Goal: Check status: Check status

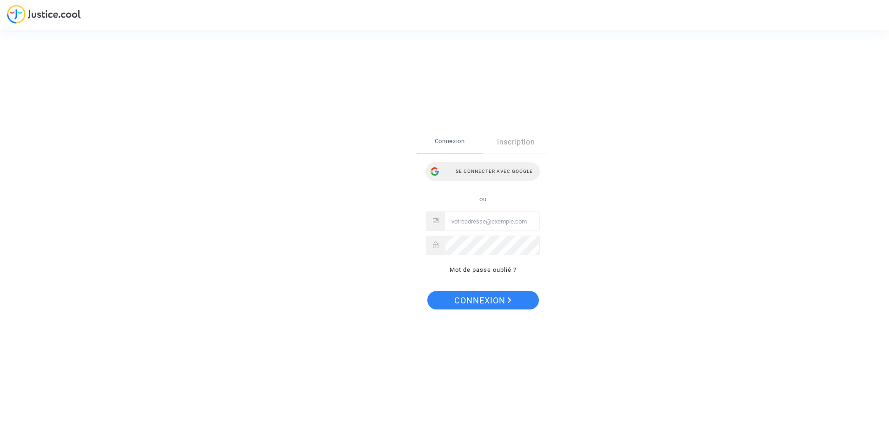
click at [481, 172] on div "Se connecter avec Google" at bounding box center [483, 171] width 114 height 19
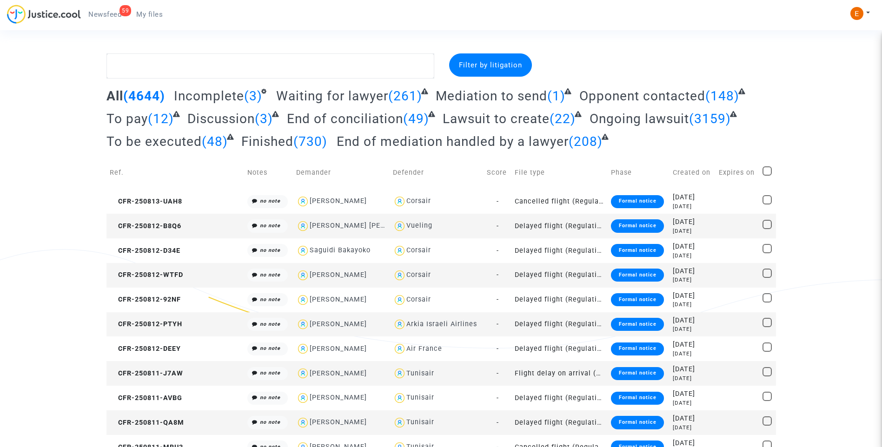
click at [123, 20] on link "59 Newsfeed" at bounding box center [105, 14] width 48 height 14
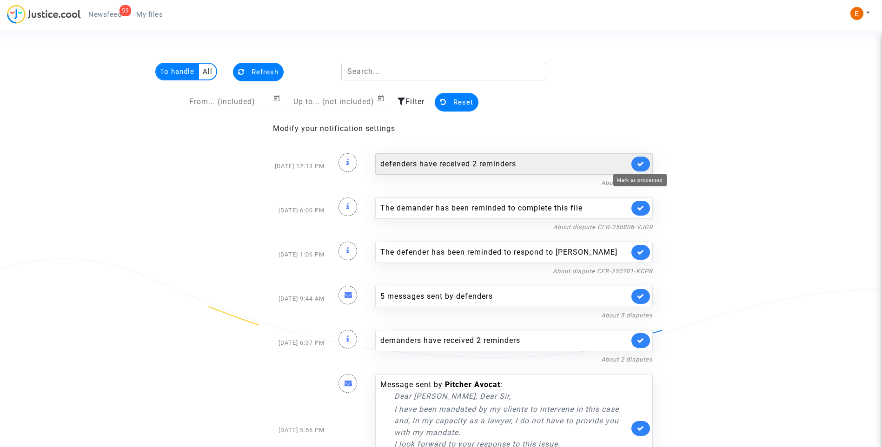
click at [641, 161] on icon at bounding box center [640, 163] width 7 height 7
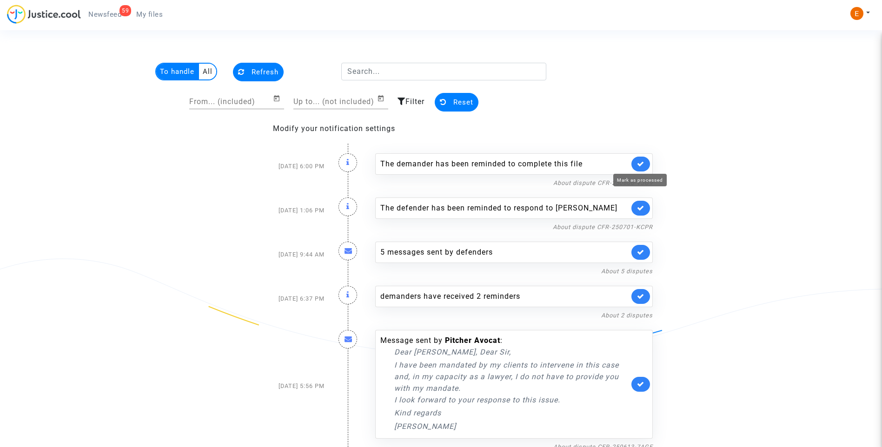
click at [641, 161] on icon at bounding box center [640, 163] width 7 height 7
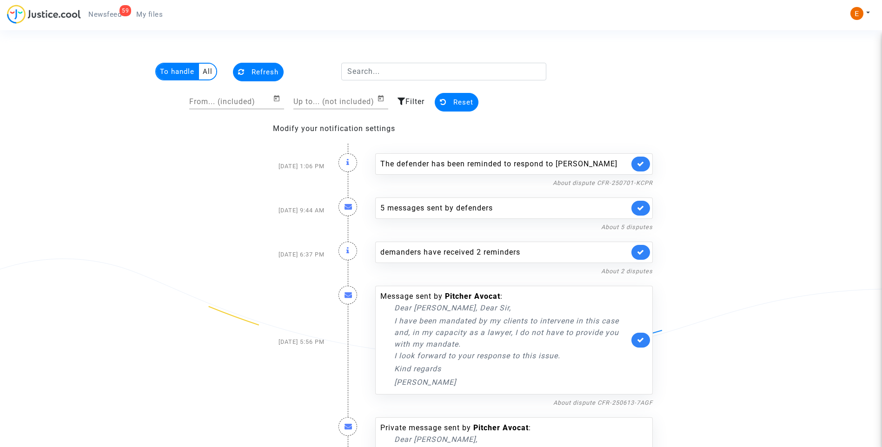
click at [641, 161] on div "The defender has been reminded to respond to Romain Rahou Martin" at bounding box center [513, 163] width 277 height 21
click at [644, 167] on icon at bounding box center [640, 163] width 7 height 7
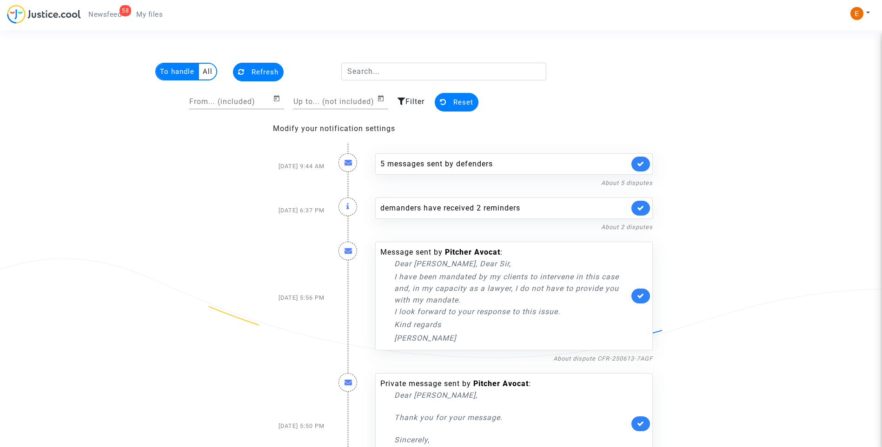
click at [644, 169] on link at bounding box center [640, 164] width 19 height 15
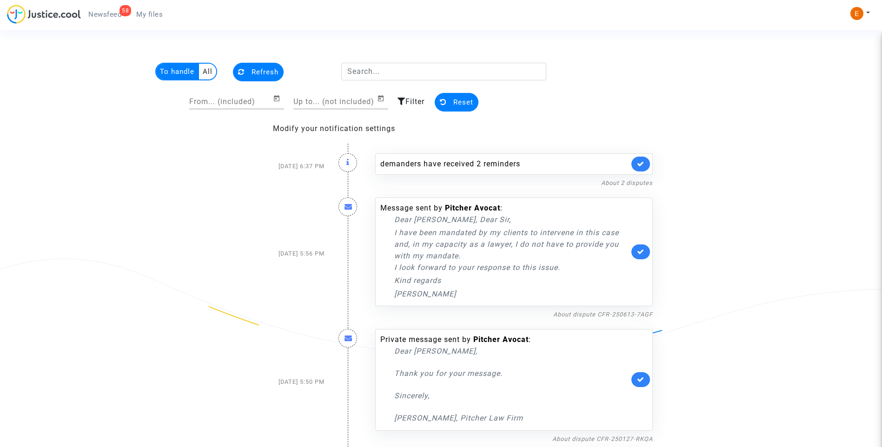
click at [644, 169] on link at bounding box center [640, 164] width 19 height 15
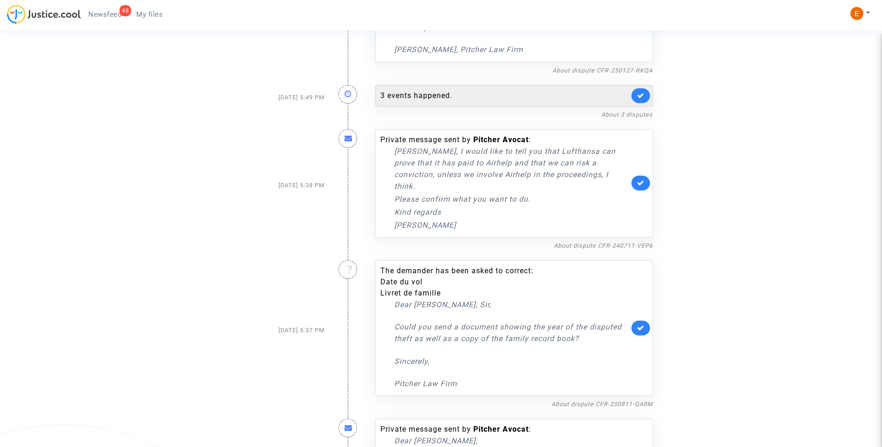
scroll to position [325, 0]
click at [410, 88] on div "3 events happened." at bounding box center [513, 94] width 277 height 21
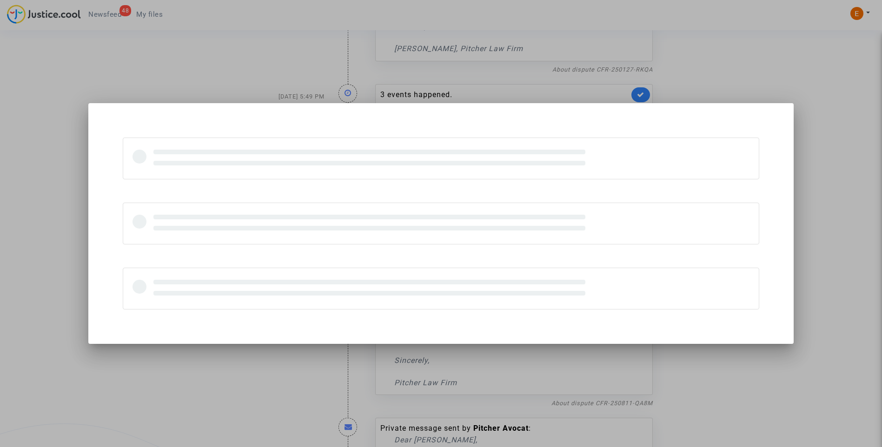
scroll to position [0, 0]
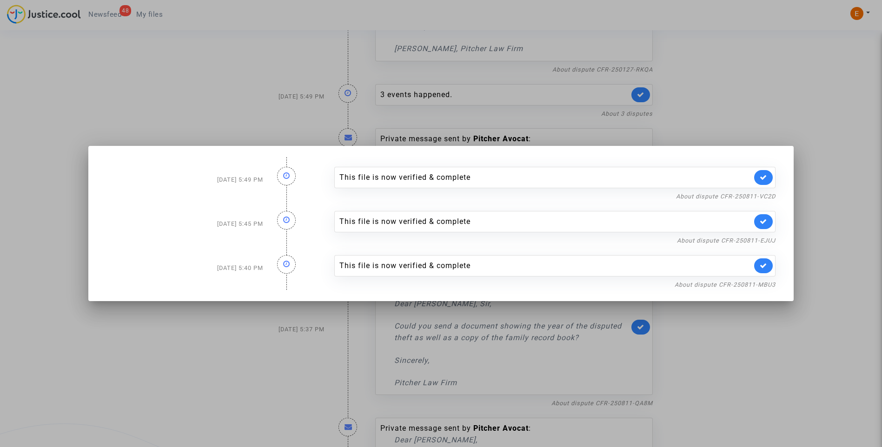
click at [750, 121] on div at bounding box center [441, 223] width 882 height 447
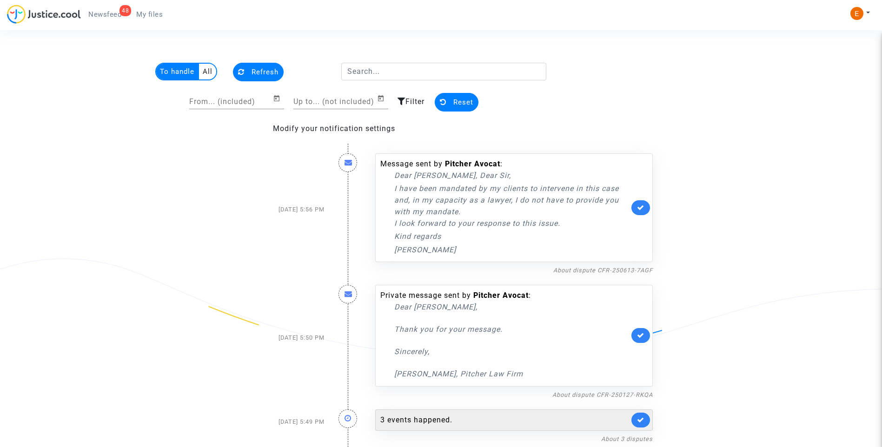
scroll to position [325, 0]
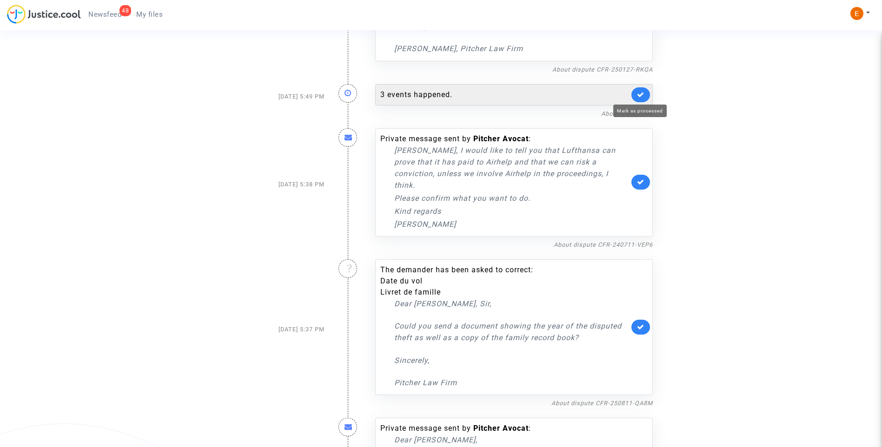
click at [641, 97] on icon at bounding box center [640, 94] width 7 height 7
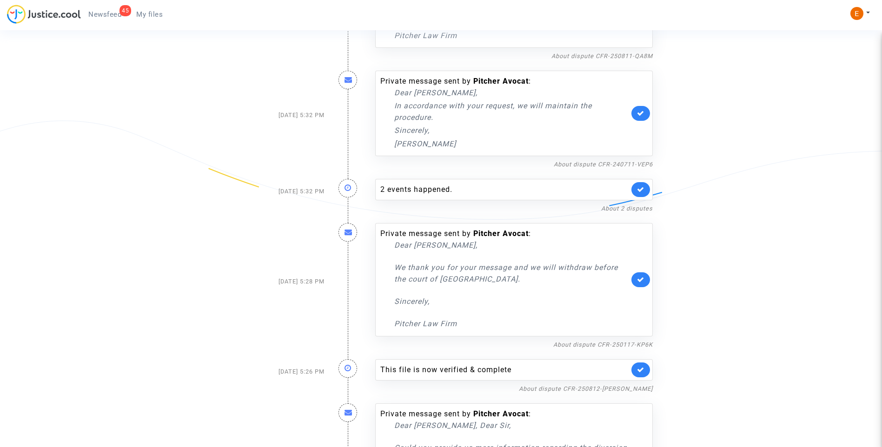
scroll to position [651, 0]
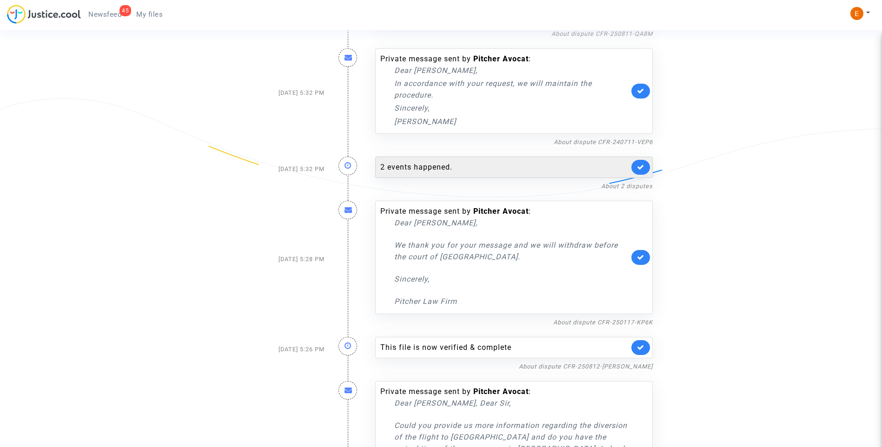
click at [456, 162] on div "2 events happened." at bounding box center [504, 167] width 249 height 11
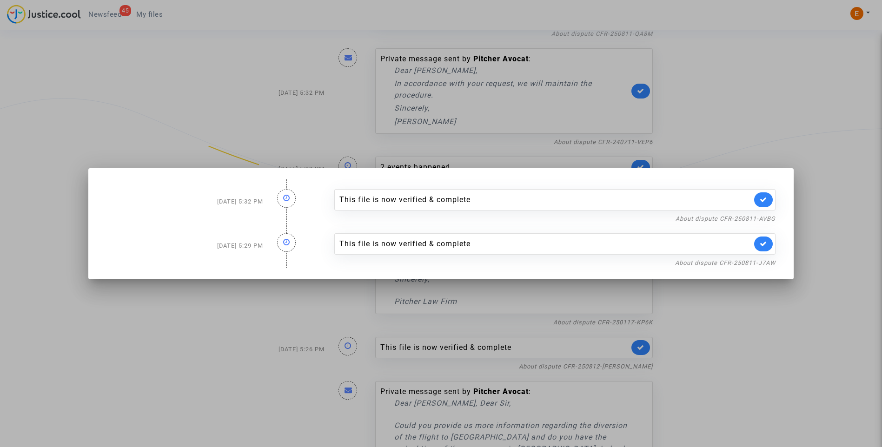
click at [754, 92] on div at bounding box center [441, 223] width 882 height 447
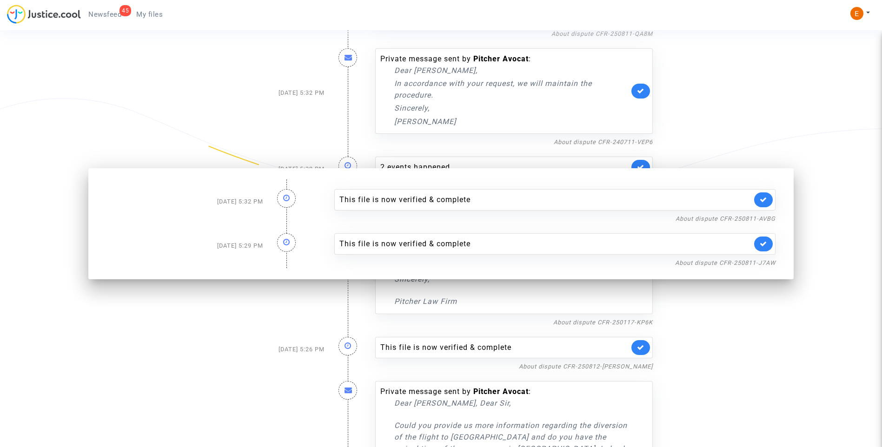
scroll to position [651, 0]
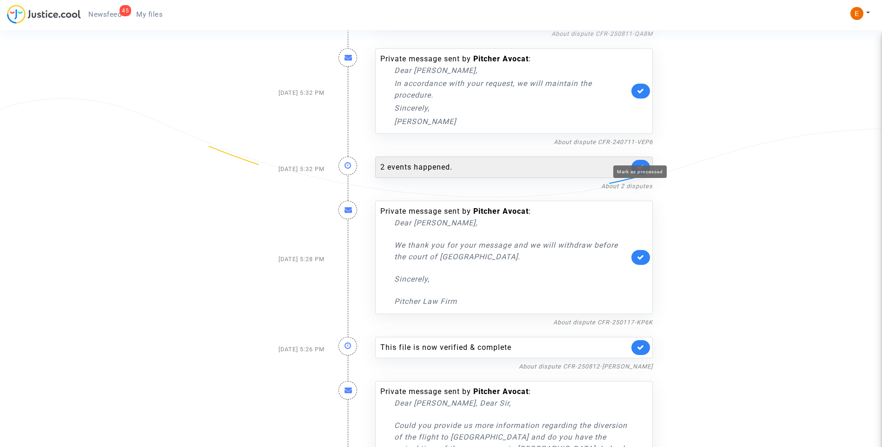
click at [639, 164] on icon at bounding box center [640, 167] width 7 height 7
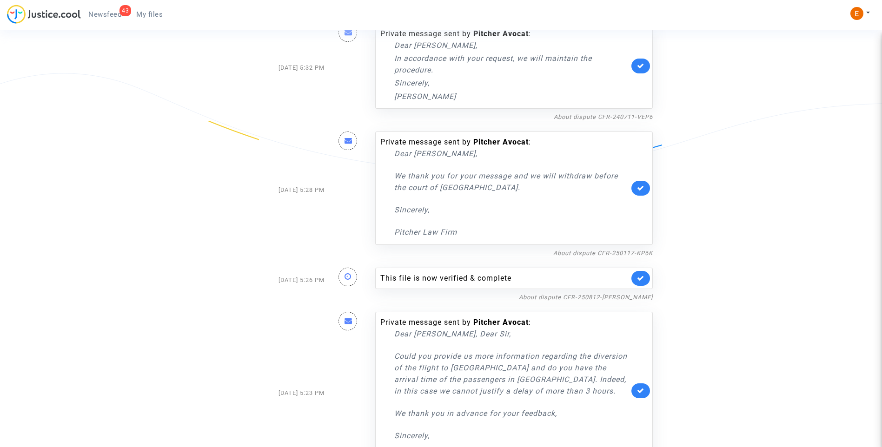
scroll to position [790, 0]
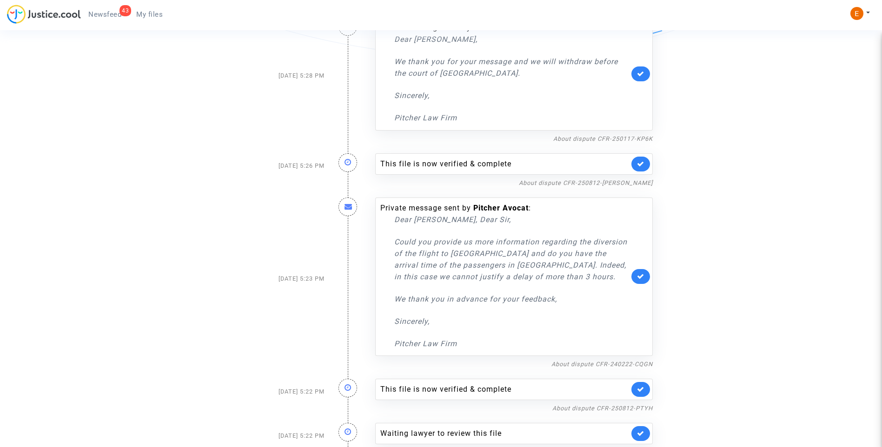
click at [645, 157] on link at bounding box center [640, 164] width 19 height 15
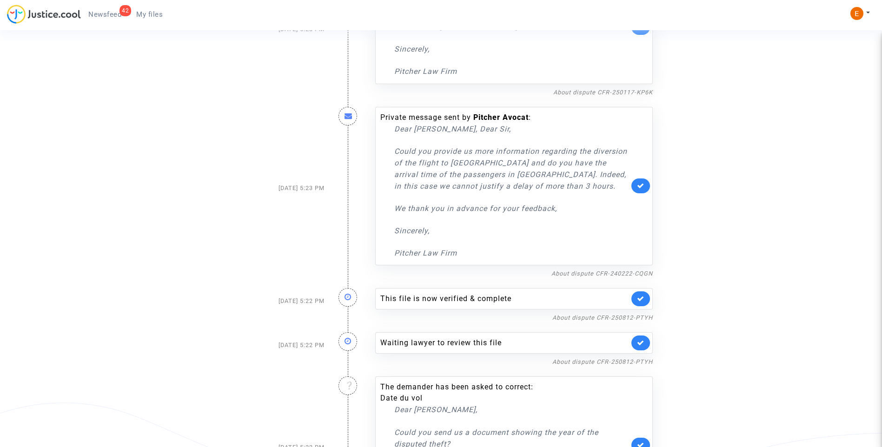
scroll to position [929, 0]
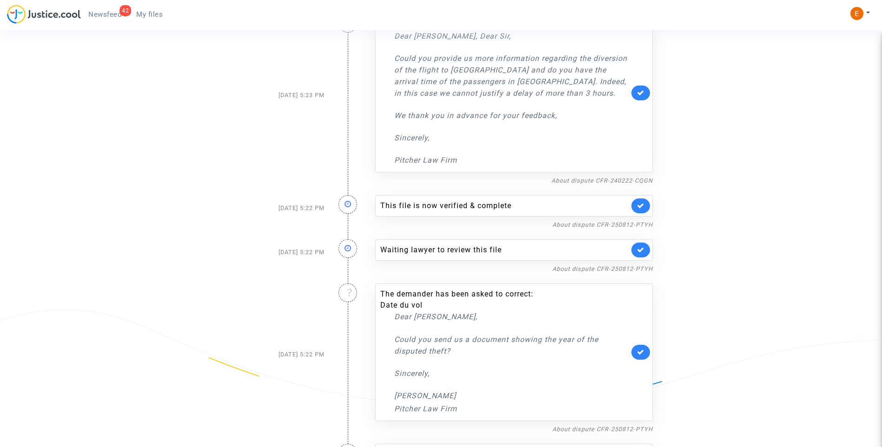
click at [645, 198] on link at bounding box center [640, 205] width 19 height 15
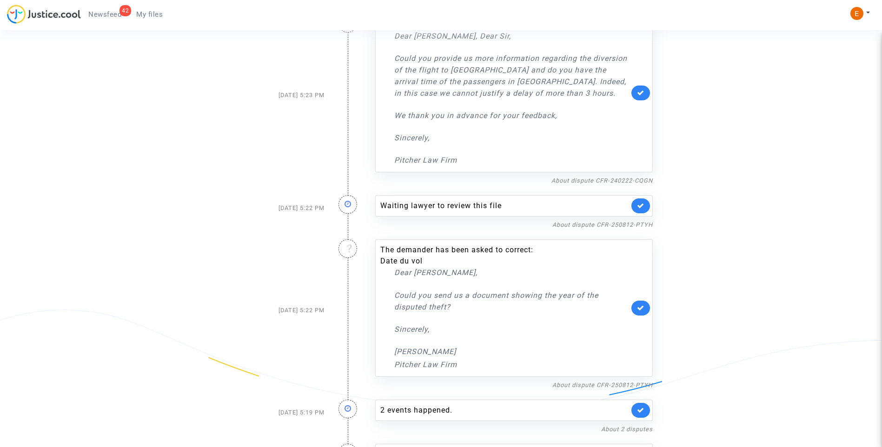
click at [645, 198] on link at bounding box center [640, 205] width 19 height 15
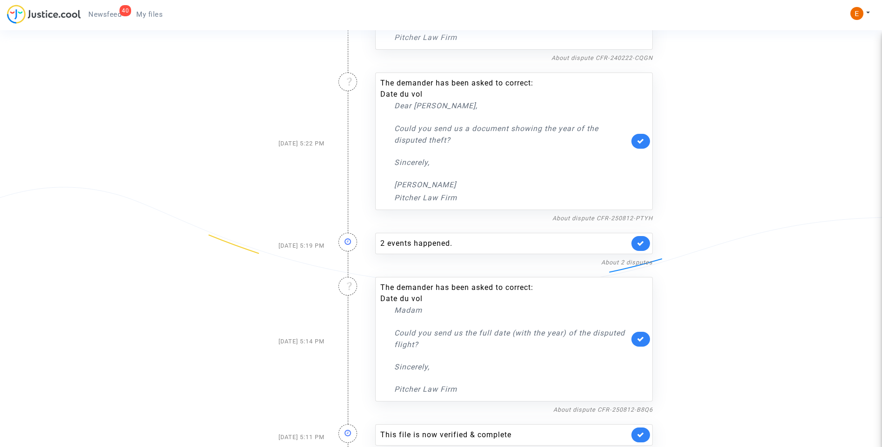
scroll to position [1115, 0]
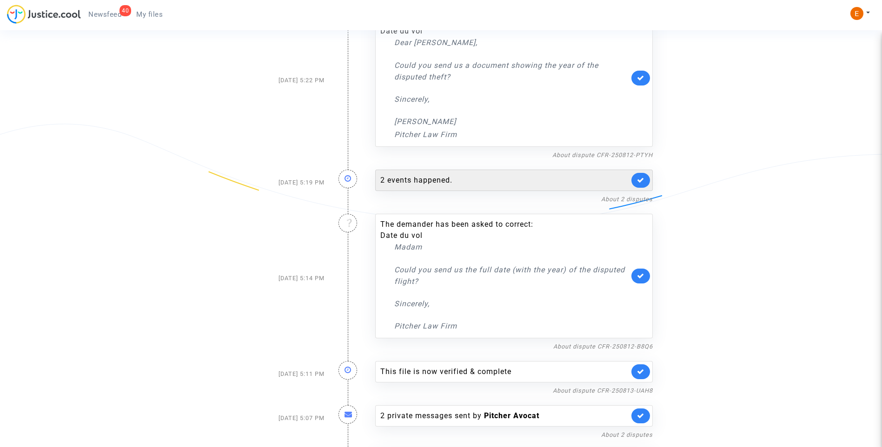
click at [419, 175] on div "2 events happened." at bounding box center [504, 180] width 249 height 11
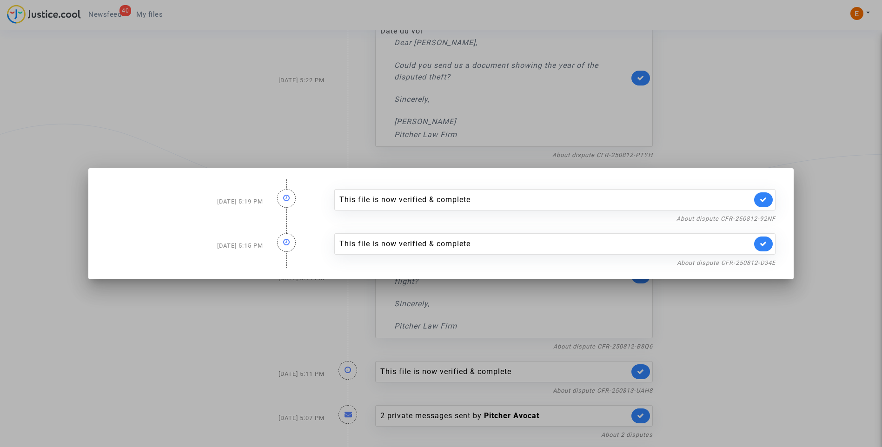
click at [783, 87] on div at bounding box center [441, 223] width 882 height 447
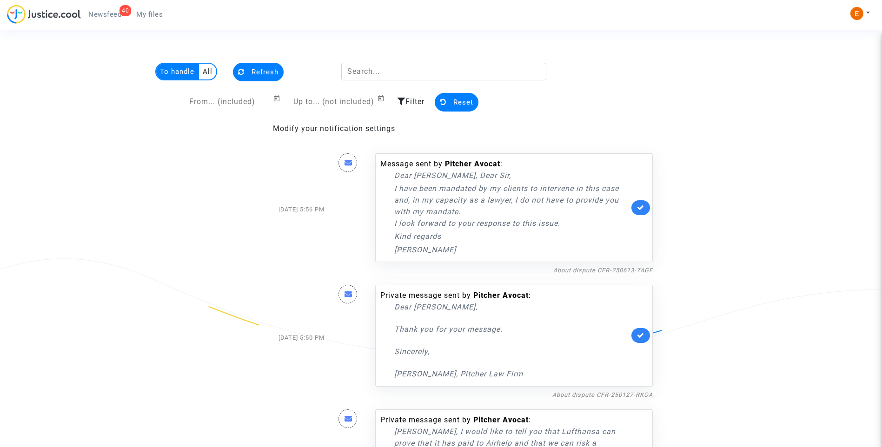
scroll to position [1115, 0]
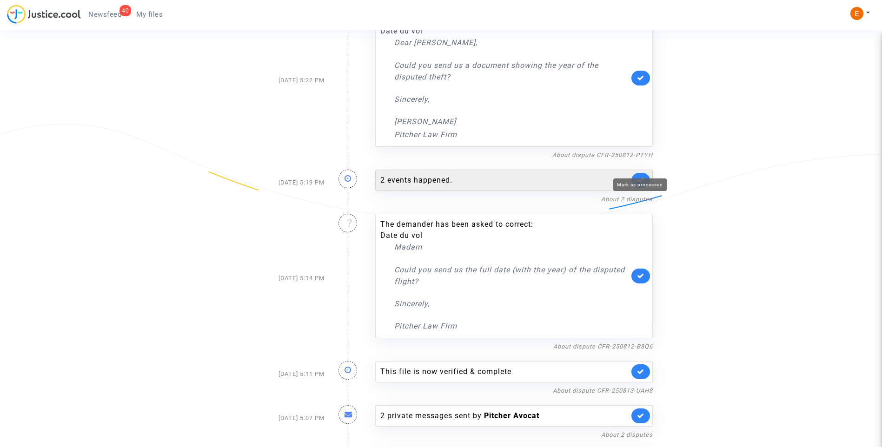
click at [640, 177] on icon at bounding box center [640, 180] width 7 height 7
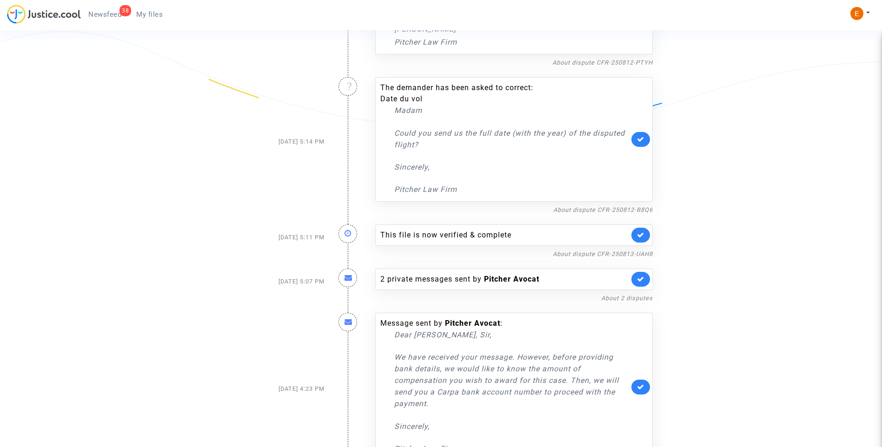
scroll to position [1208, 0]
click at [639, 231] on icon at bounding box center [640, 234] width 7 height 7
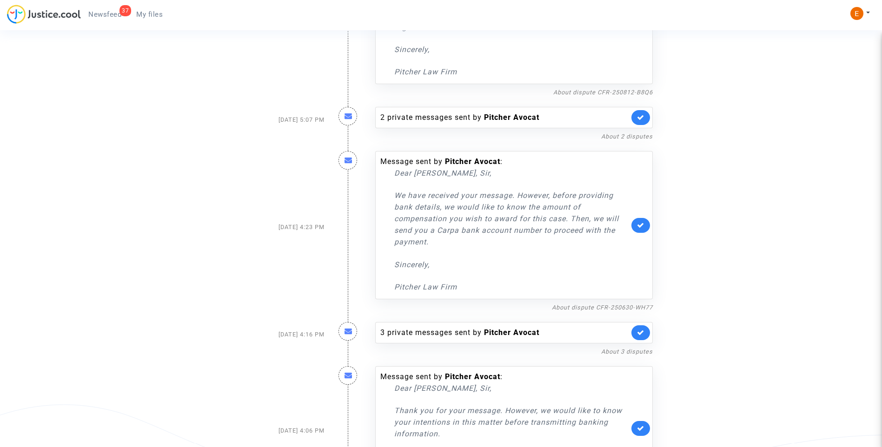
scroll to position [1394, 0]
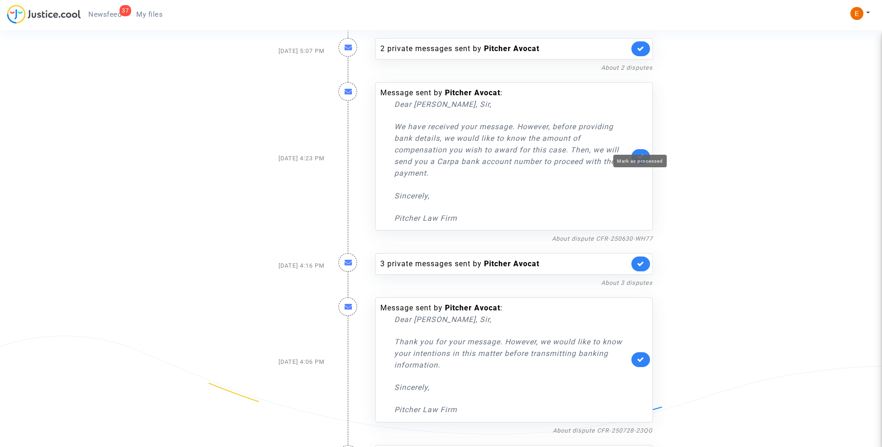
click at [643, 153] on icon at bounding box center [640, 156] width 7 height 7
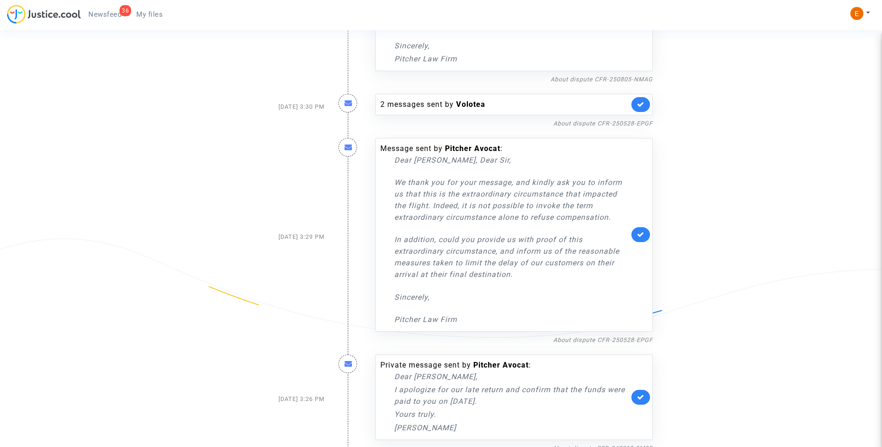
scroll to position [1998, 0]
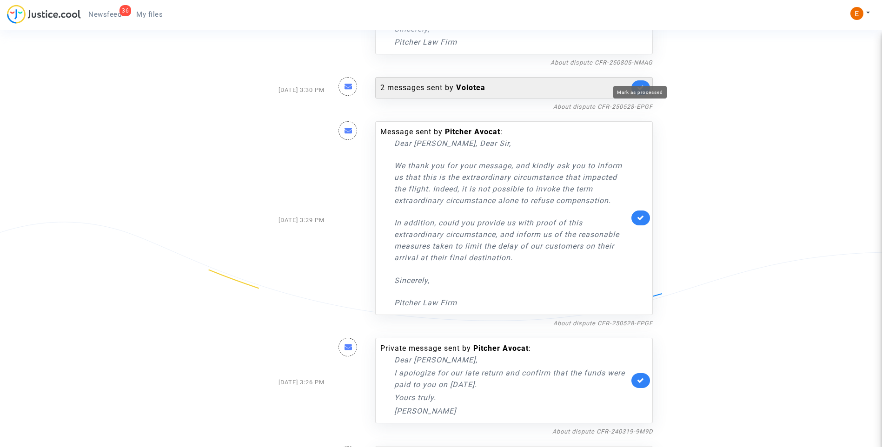
click at [639, 84] on icon at bounding box center [640, 87] width 7 height 7
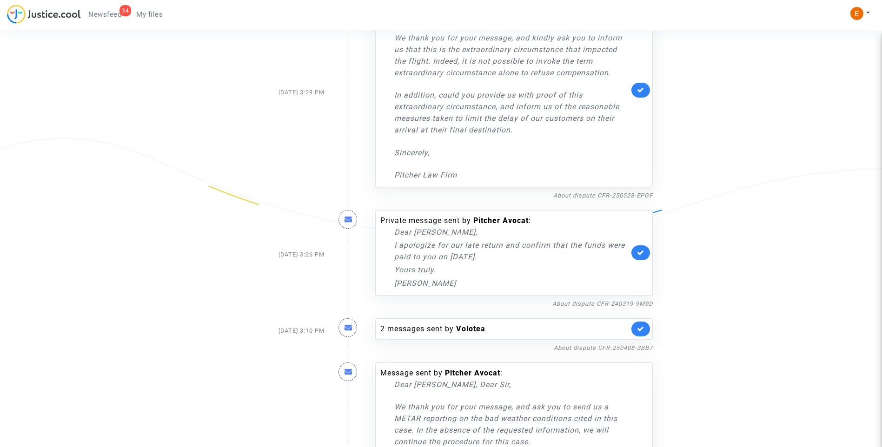
scroll to position [2231, 0]
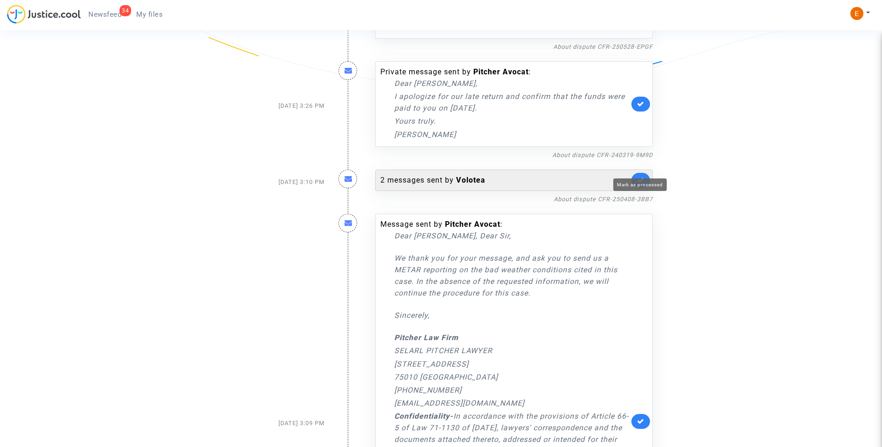
click at [640, 177] on icon at bounding box center [640, 180] width 7 height 7
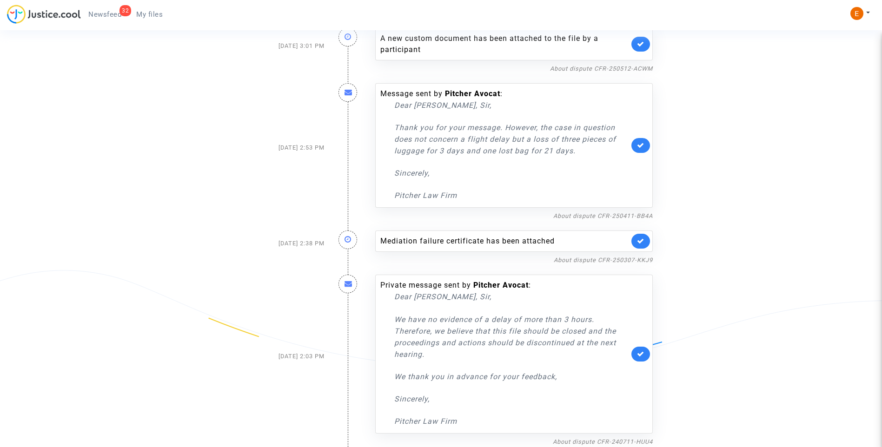
scroll to position [2942, 0]
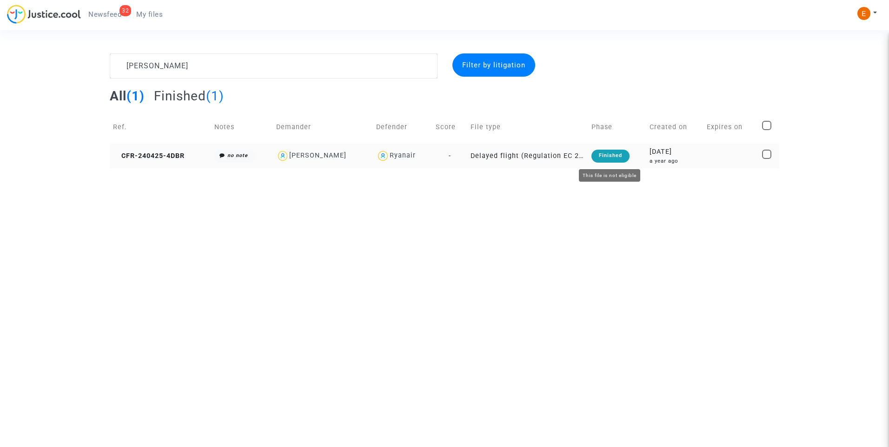
type textarea "[PERSON_NAME]"
click at [611, 159] on div "Finished" at bounding box center [610, 156] width 38 height 13
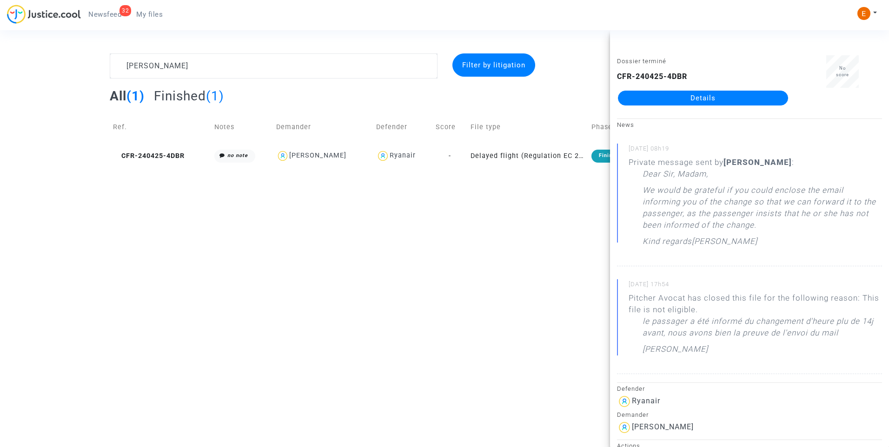
click at [673, 93] on link "Details" at bounding box center [703, 98] width 170 height 15
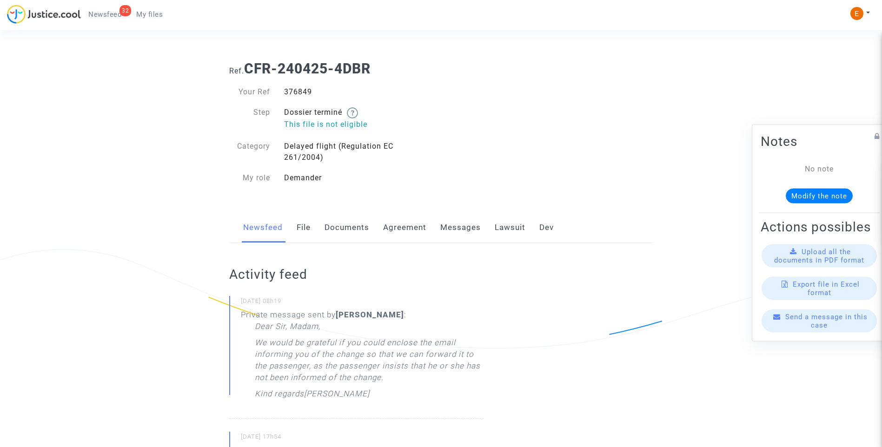
click at [508, 223] on link "Lawsuit" at bounding box center [509, 227] width 31 height 31
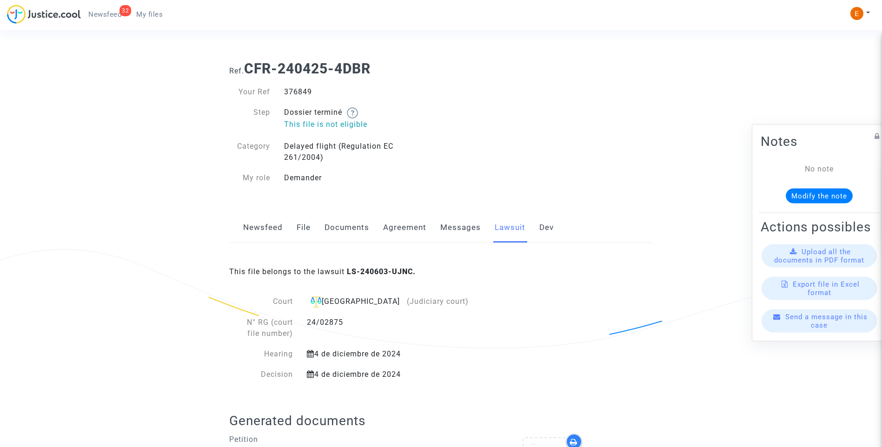
click at [452, 235] on link "Messages" at bounding box center [460, 227] width 40 height 31
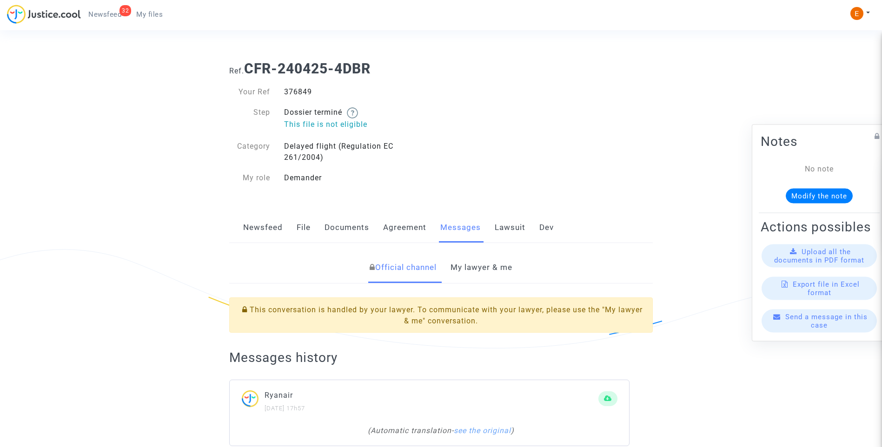
drag, startPoint x: 494, startPoint y: 266, endPoint x: 509, endPoint y: 269, distance: 14.6
click at [495, 266] on link "My lawyer & me" at bounding box center [481, 267] width 62 height 31
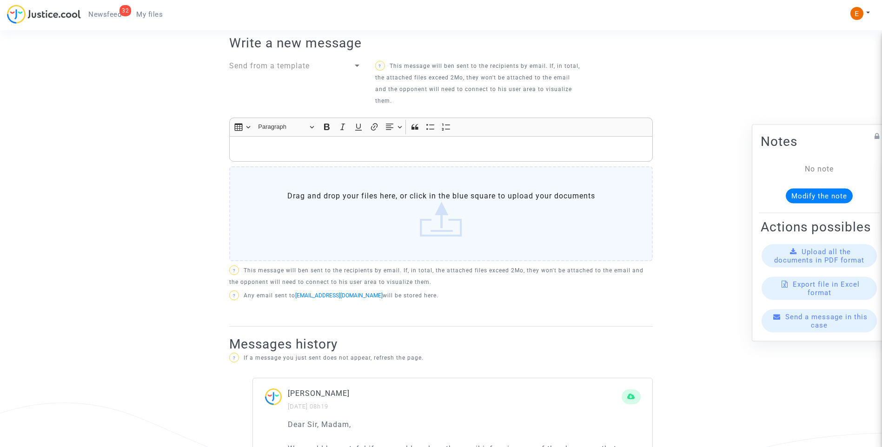
scroll to position [325, 0]
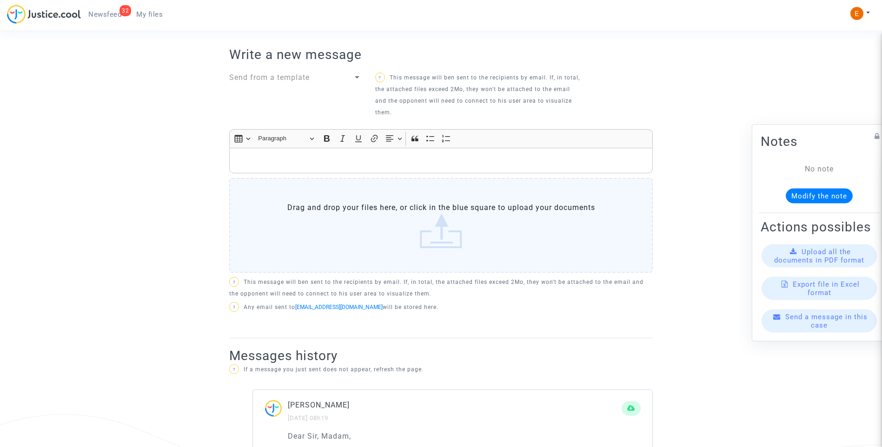
click at [151, 14] on span "My files" at bounding box center [149, 14] width 26 height 8
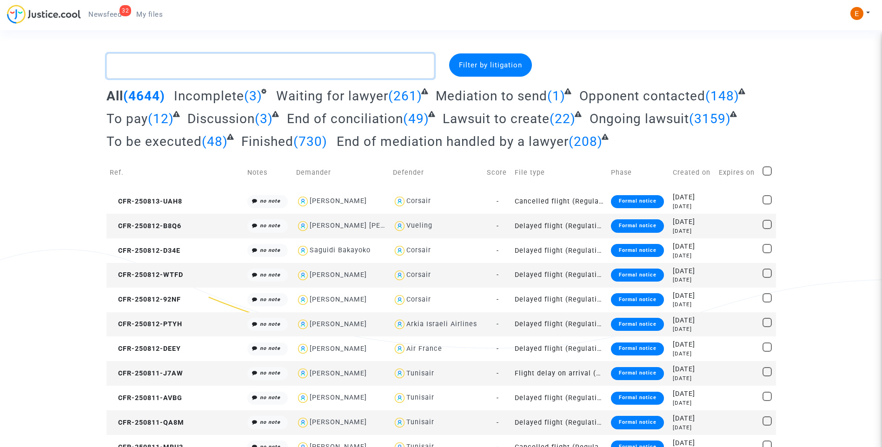
click at [265, 68] on textarea at bounding box center [270, 65] width 328 height 25
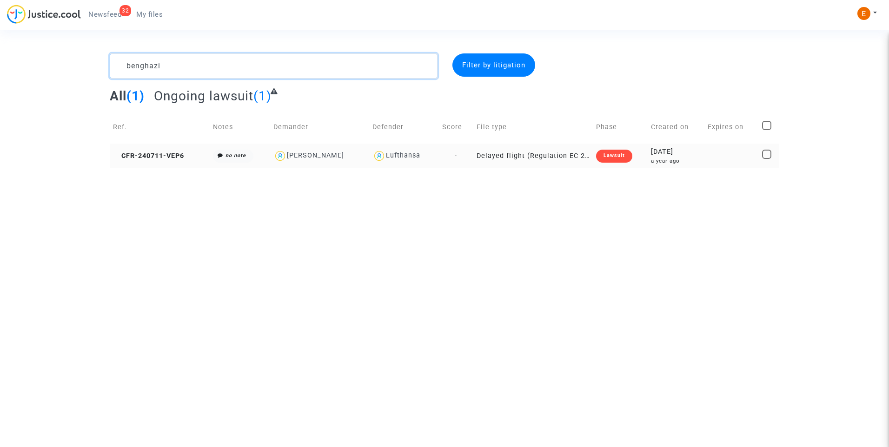
type textarea "benghazi"
click at [613, 154] on div "Lawsuit" at bounding box center [614, 156] width 36 height 13
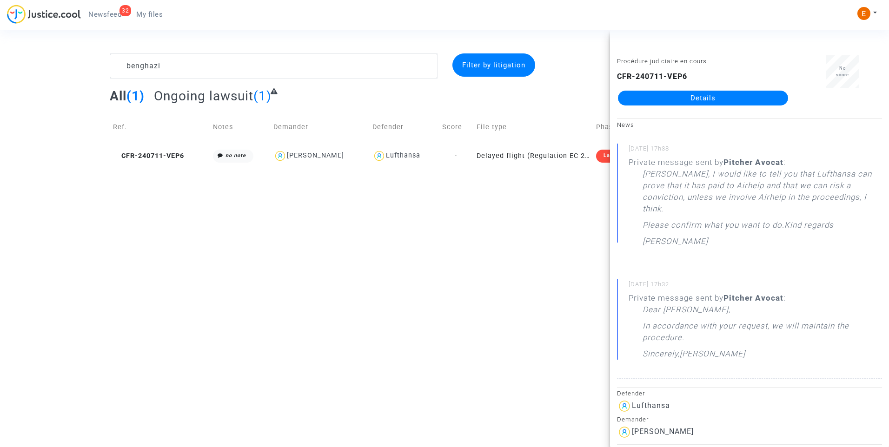
click at [734, 101] on link "Details" at bounding box center [703, 98] width 170 height 15
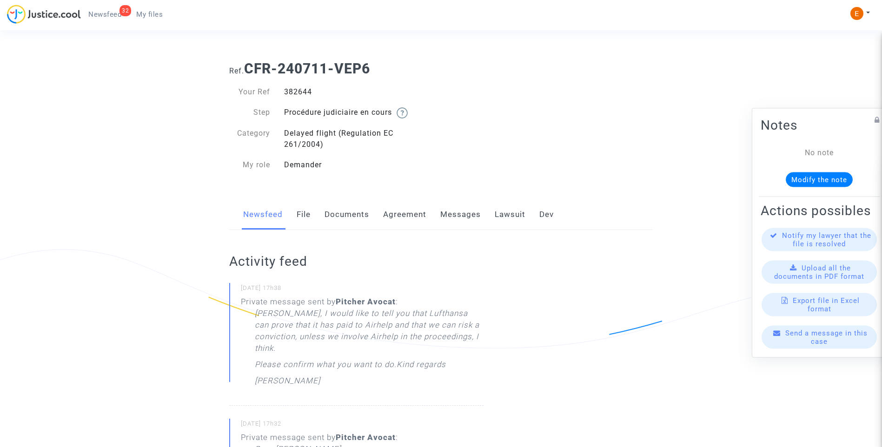
click at [474, 214] on link "Messages" at bounding box center [460, 214] width 40 height 31
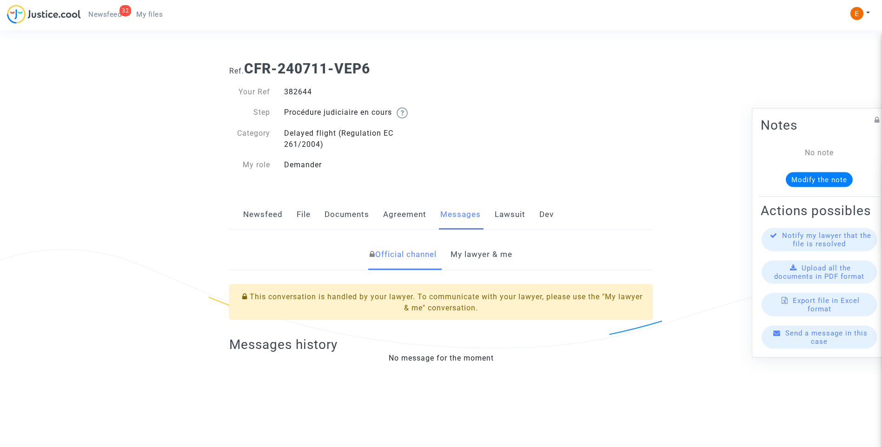
click at [484, 258] on link "My lawyer & me" at bounding box center [481, 254] width 62 height 31
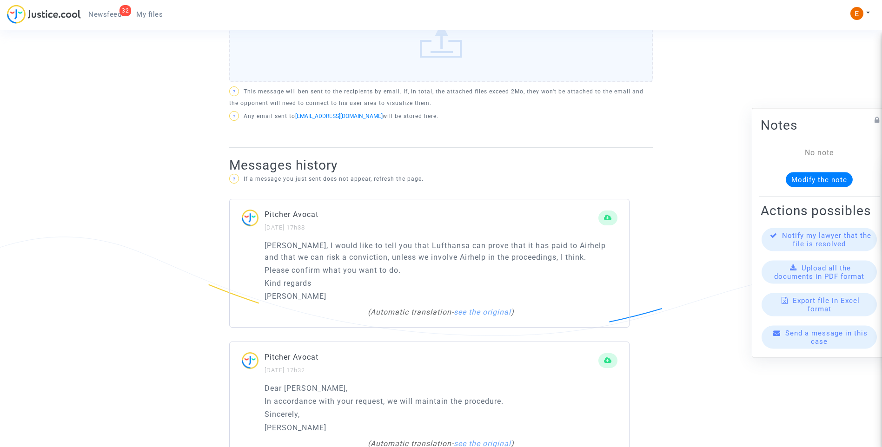
scroll to position [511, 0]
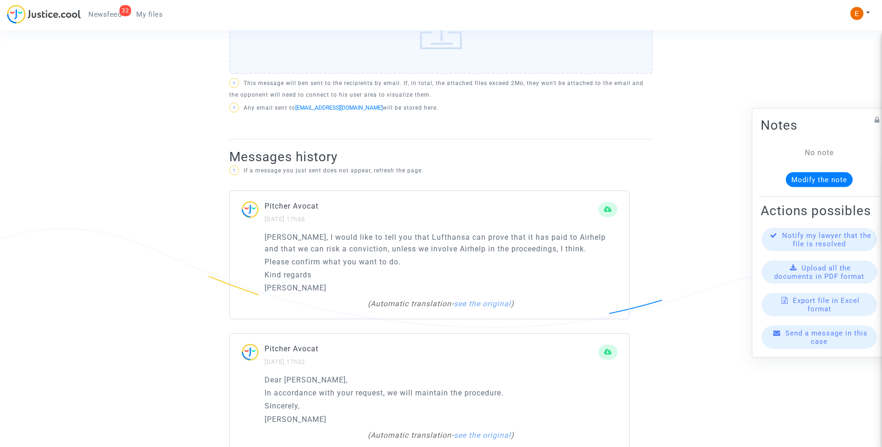
drag, startPoint x: 423, startPoint y: 264, endPoint x: 238, endPoint y: 237, distance: 186.8
click at [238, 237] on div "[PERSON_NAME], I would like to tell you that Lufthansa can prove that it has pa…" at bounding box center [429, 275] width 399 height 88
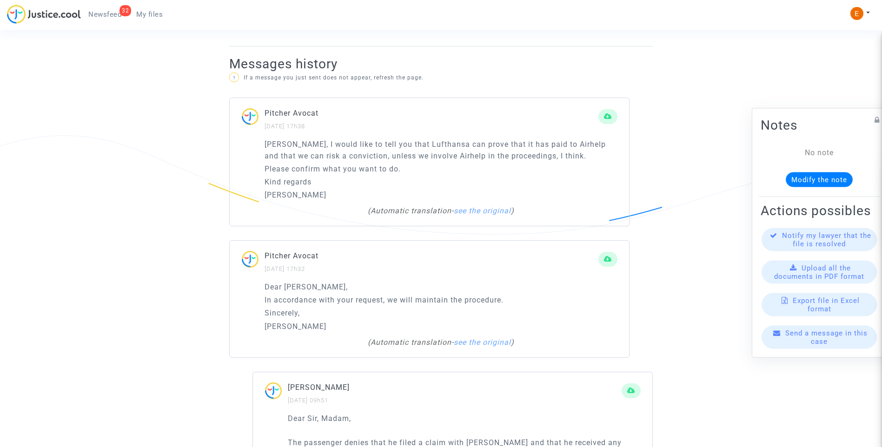
scroll to position [558, 0]
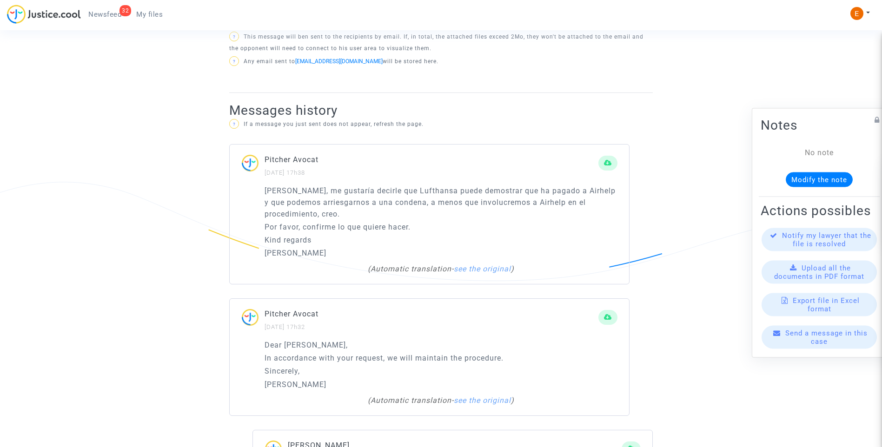
click at [480, 218] on p "[PERSON_NAME], me gustaría decirle que Lufthansa puede demostrar que ha pagado …" at bounding box center [440, 202] width 353 height 35
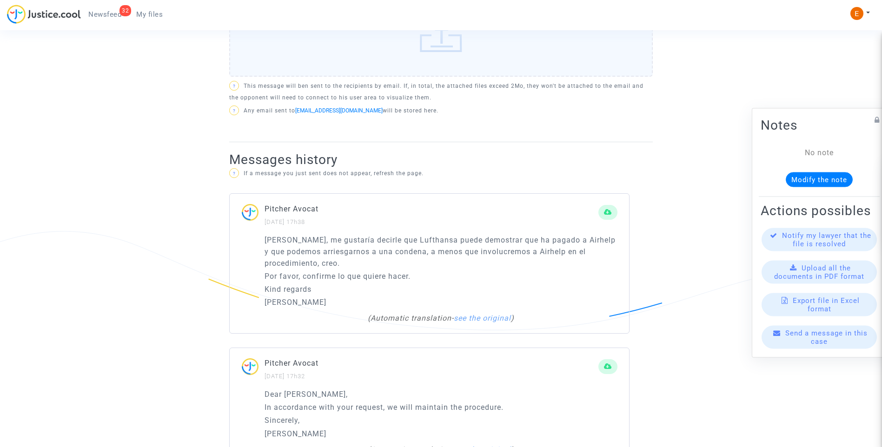
scroll to position [511, 0]
